Goal: Information Seeking & Learning: Learn about a topic

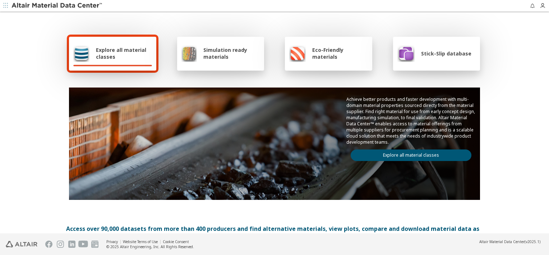
click at [428, 156] on link "Explore all material classes" at bounding box center [411, 155] width 121 height 12
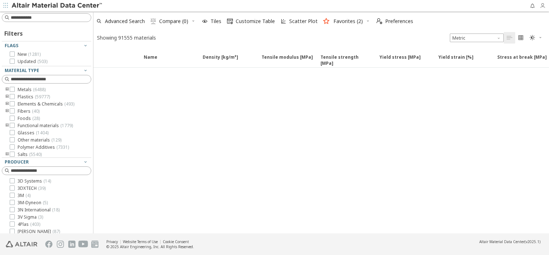
click at [541, 5] on icon "button" at bounding box center [543, 6] width 6 height 6
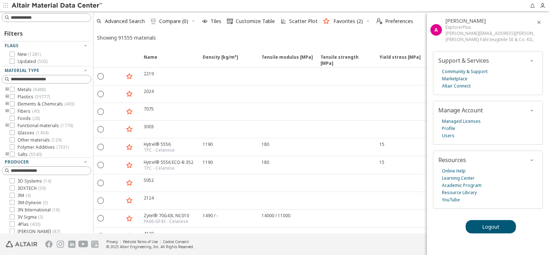
click at [358, 38] on div "Showing 91555 materials Metric   " at bounding box center [321, 38] width 456 height 14
click at [538, 22] on icon "button" at bounding box center [539, 22] width 6 height 6
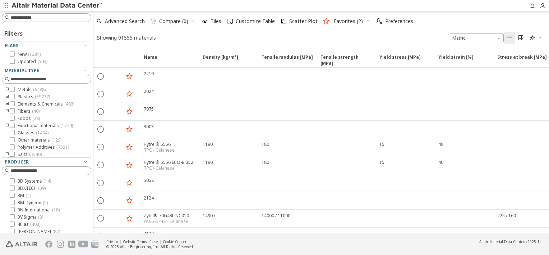
click at [6, 88] on icon "toogle group" at bounding box center [7, 90] width 5 height 6
click at [7, 89] on icon "toogle group" at bounding box center [7, 90] width 5 height 6
click at [7, 95] on icon "toogle group" at bounding box center [7, 97] width 5 height 6
click at [16, 103] on icon "toogle group" at bounding box center [17, 104] width 5 height 6
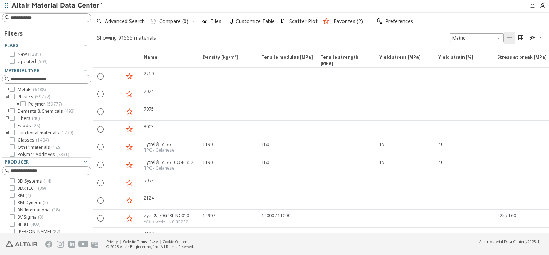
click at [7, 95] on icon "toogle group" at bounding box center [7, 97] width 5 height 6
click at [51, 18] on input at bounding box center [47, 18] width 88 height 8
click at [195, 37] on div "Showing 91555 materials Metric   " at bounding box center [321, 38] width 456 height 14
click at [8, 88] on icon "toogle group" at bounding box center [7, 88] width 5 height 6
click at [16, 103] on icon "toogle group" at bounding box center [17, 104] width 5 height 6
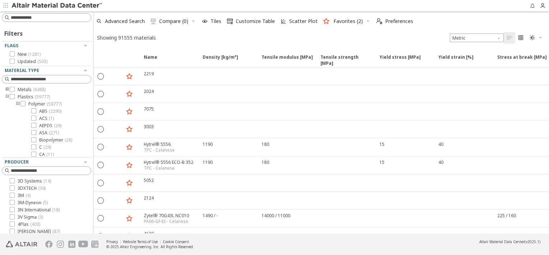
click at [16, 103] on icon "toogle group" at bounding box center [17, 104] width 5 height 6
click at [17, 104] on icon "toogle group" at bounding box center [17, 104] width 5 height 6
click at [6, 117] on icon "toogle group" at bounding box center [7, 118] width 5 height 6
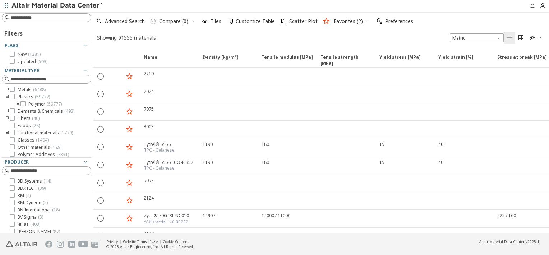
click at [233, 41] on div "Showing 91555 materials Metric   " at bounding box center [321, 38] width 456 height 14
